Goal: Find specific page/section: Find specific page/section

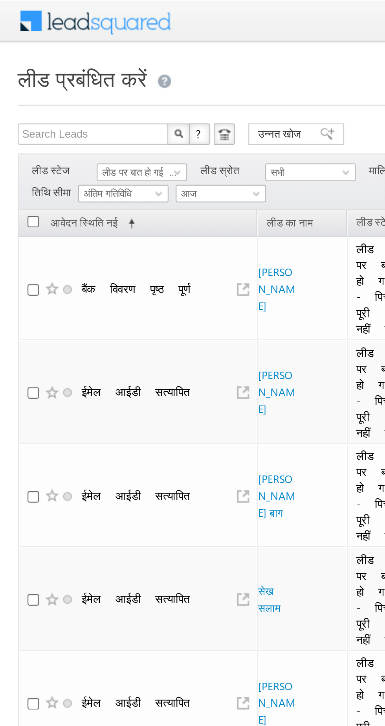
click at [60, 74] on font "लीड पर बात हो गई - पिच पूरी नहीं हुई" at bounding box center [72, 76] width 54 height 5
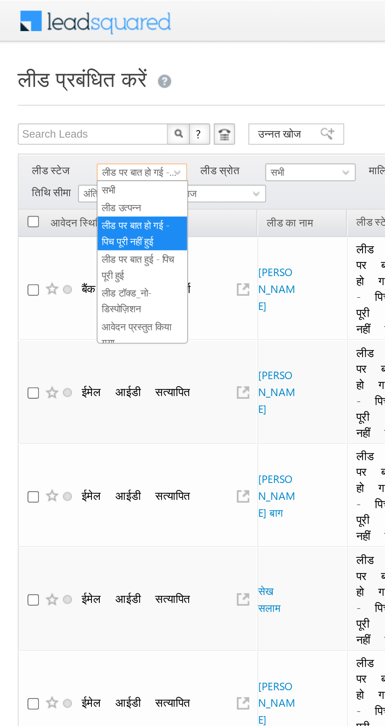
click at [54, 89] on font "लीड उत्पन्न" at bounding box center [53, 91] width 17 height 5
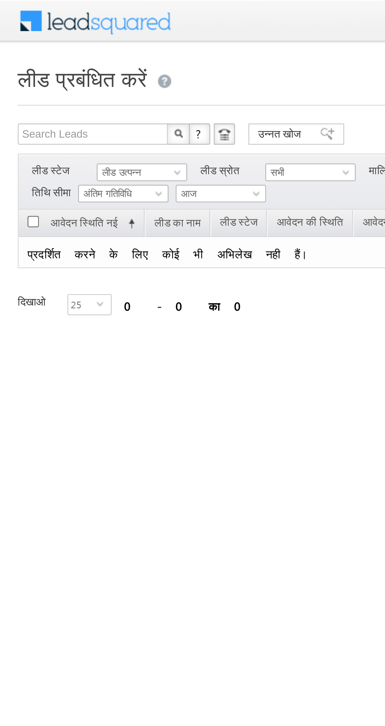
click at [53, 77] on font "लीड उत्पन्न" at bounding box center [53, 76] width 17 height 5
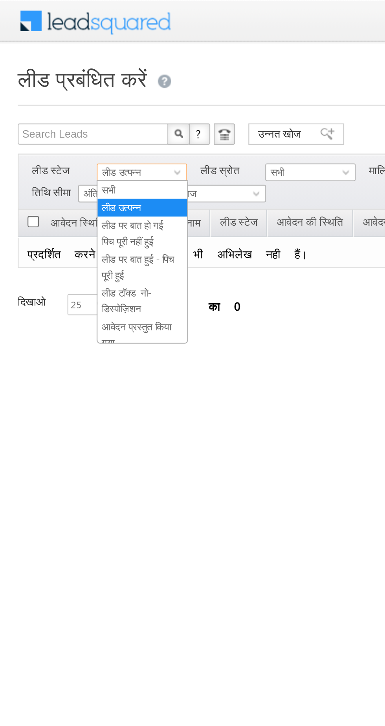
scroll to position [140, 0]
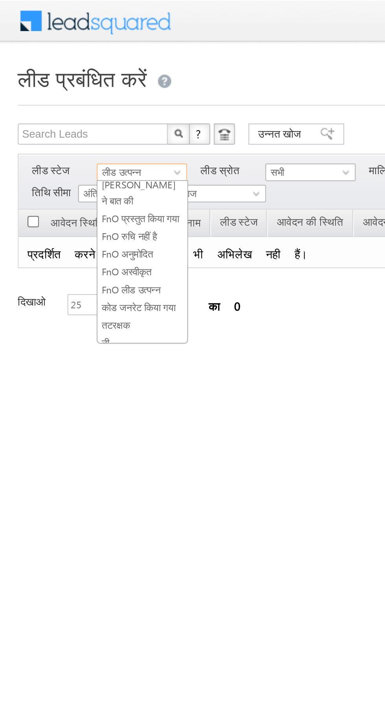
click at [50, 133] on font "कोड जनरेट किया गया" at bounding box center [61, 135] width 33 height 5
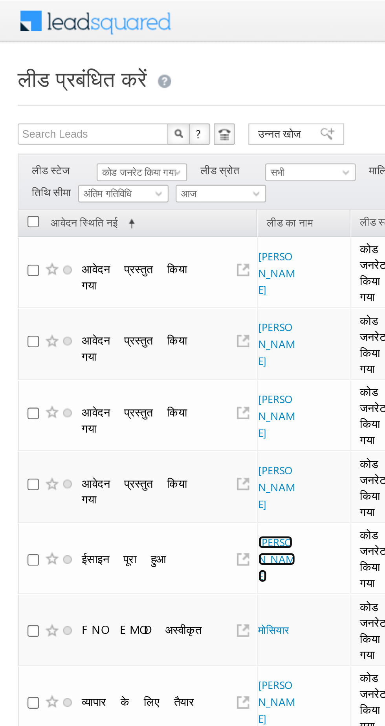
click at [118, 245] on font "[PERSON_NAME]" at bounding box center [122, 247] width 17 height 21
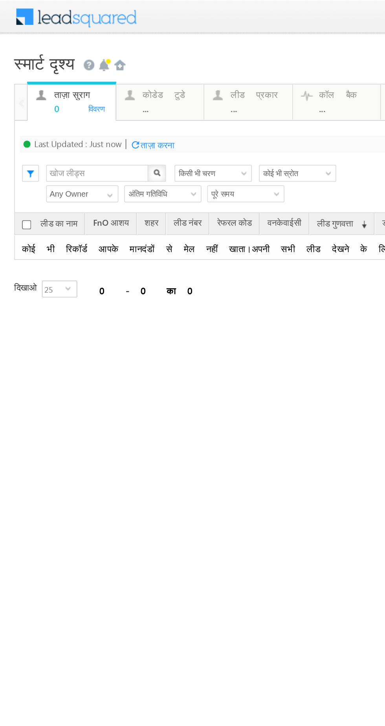
click at [81, 55] on font "कोडेड टुडे" at bounding box center [91, 52] width 24 height 7
